Goal: Check status

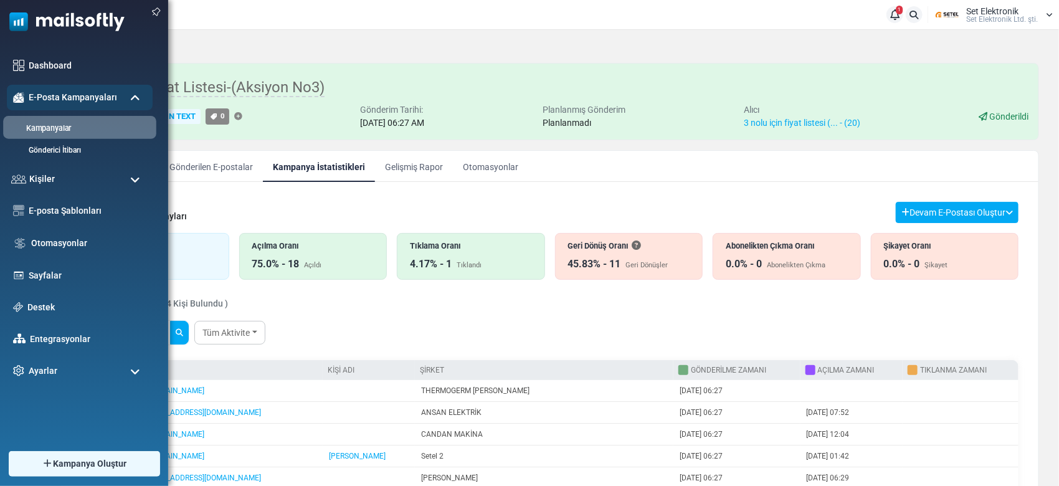
click at [60, 127] on link "Kampanyalar" at bounding box center [78, 129] width 150 height 12
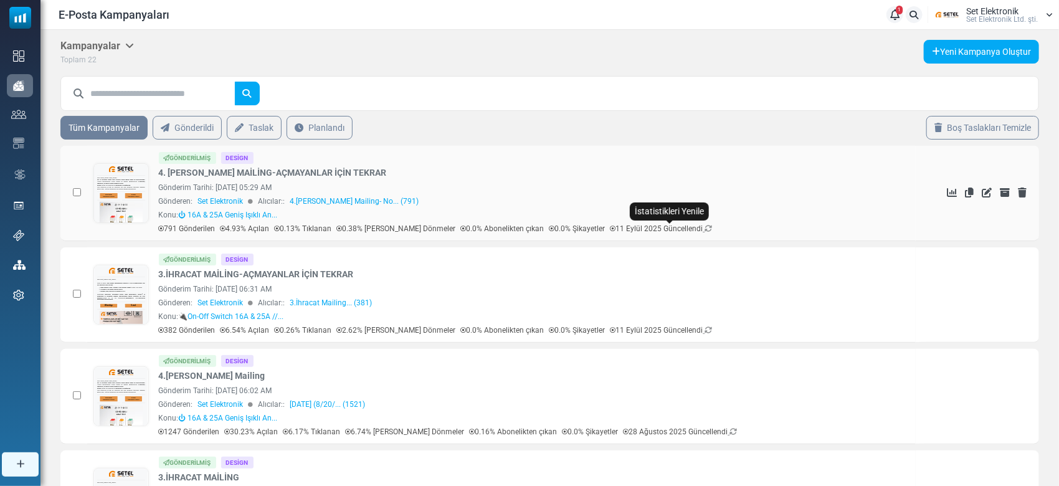
click at [705, 226] on icon at bounding box center [708, 228] width 7 height 7
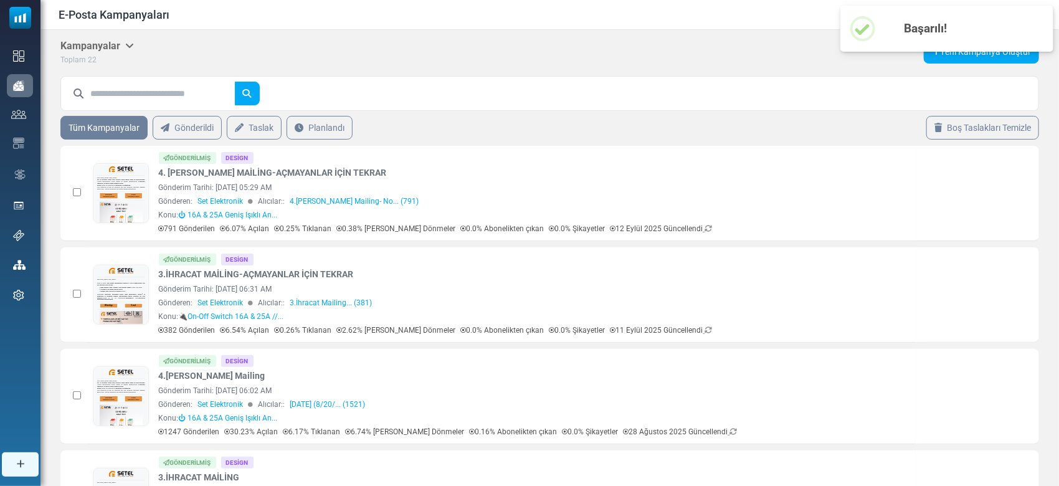
click at [705, 226] on icon at bounding box center [708, 228] width 7 height 7
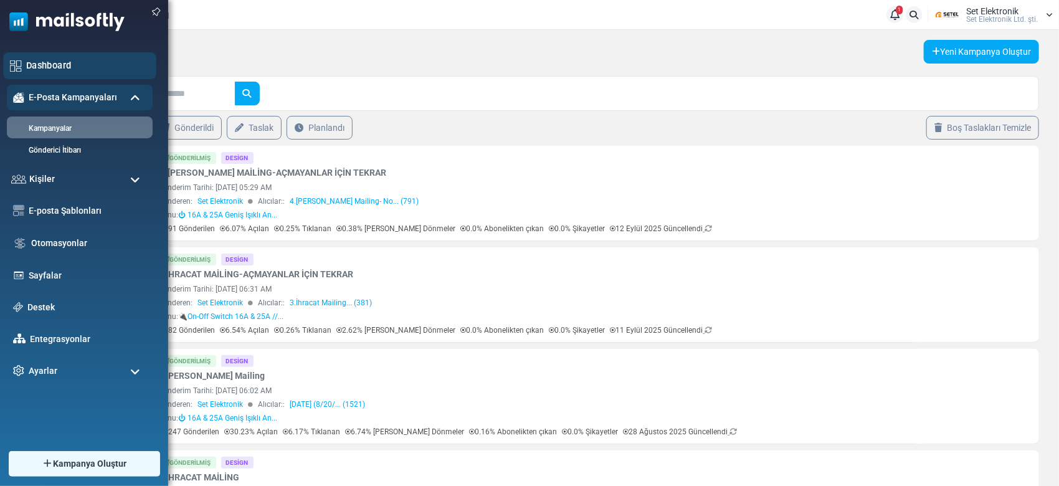
click at [44, 64] on link "Dashboard" at bounding box center [87, 66] width 123 height 14
